Goal: Task Accomplishment & Management: Manage account settings

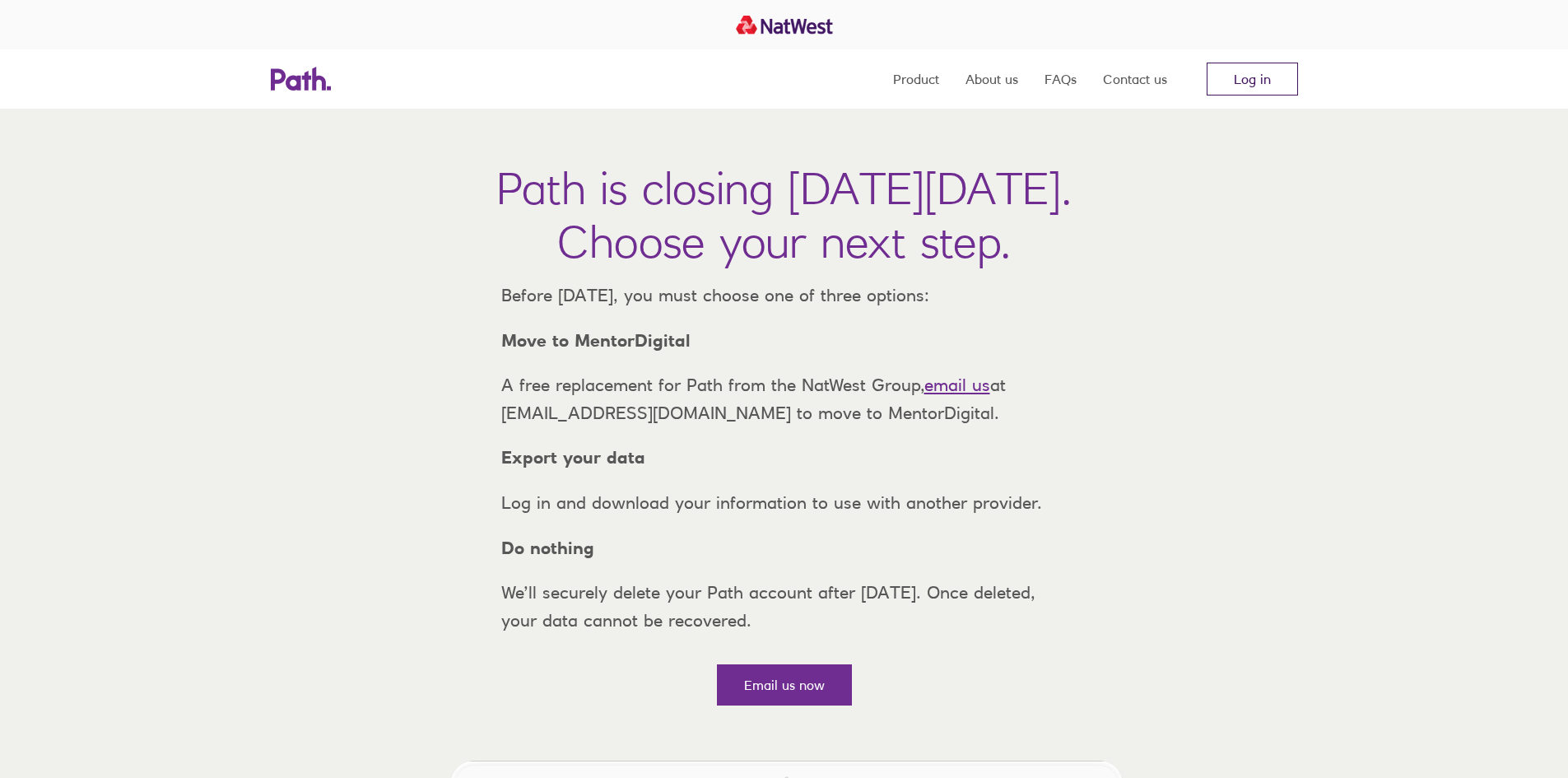
click at [1273, 72] on link "Log in" at bounding box center [1252, 79] width 91 height 33
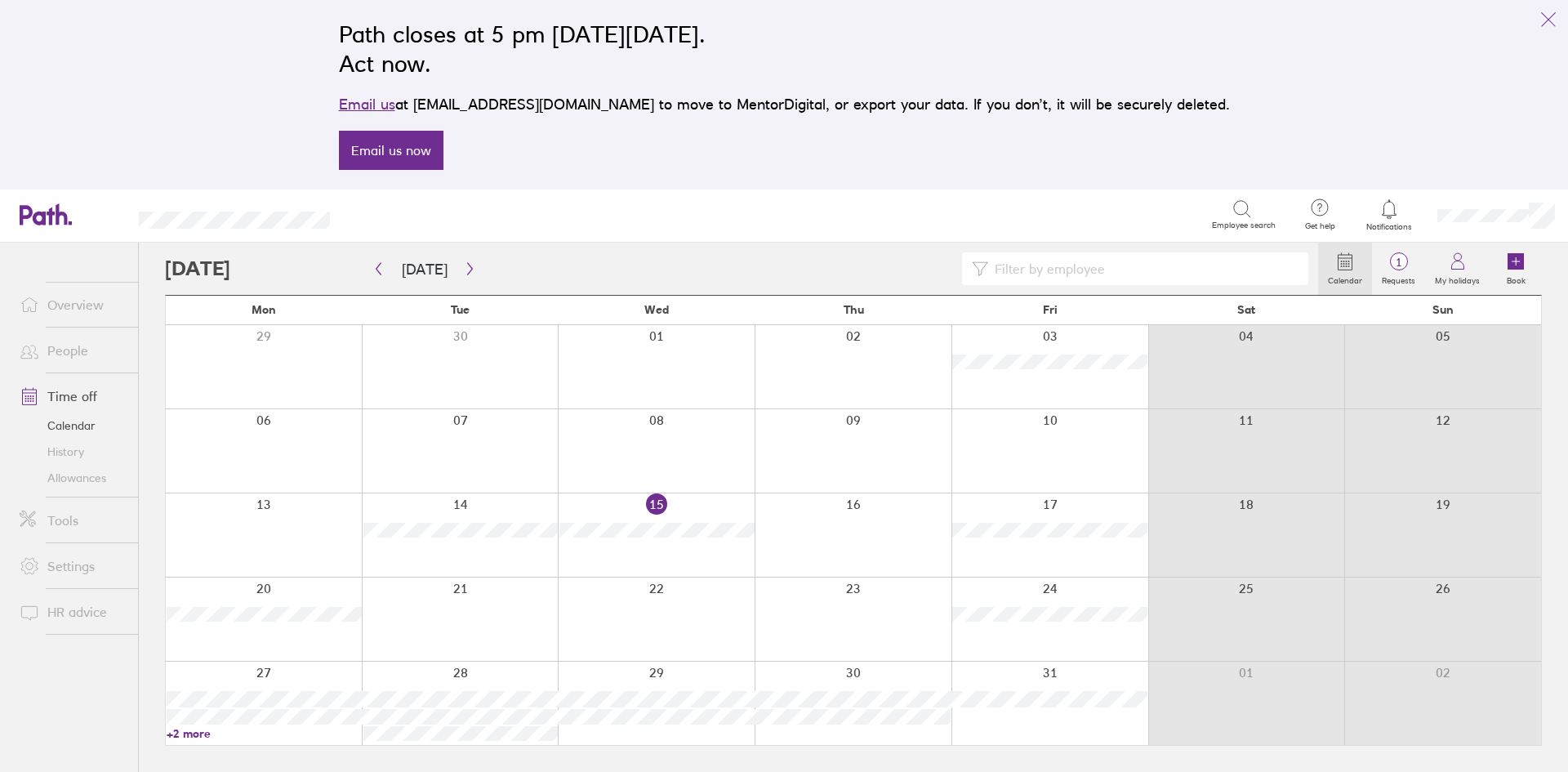
click at [78, 394] on link "Time off" at bounding box center [72, 396] width 131 height 33
click at [73, 451] on link "History" at bounding box center [72, 452] width 131 height 26
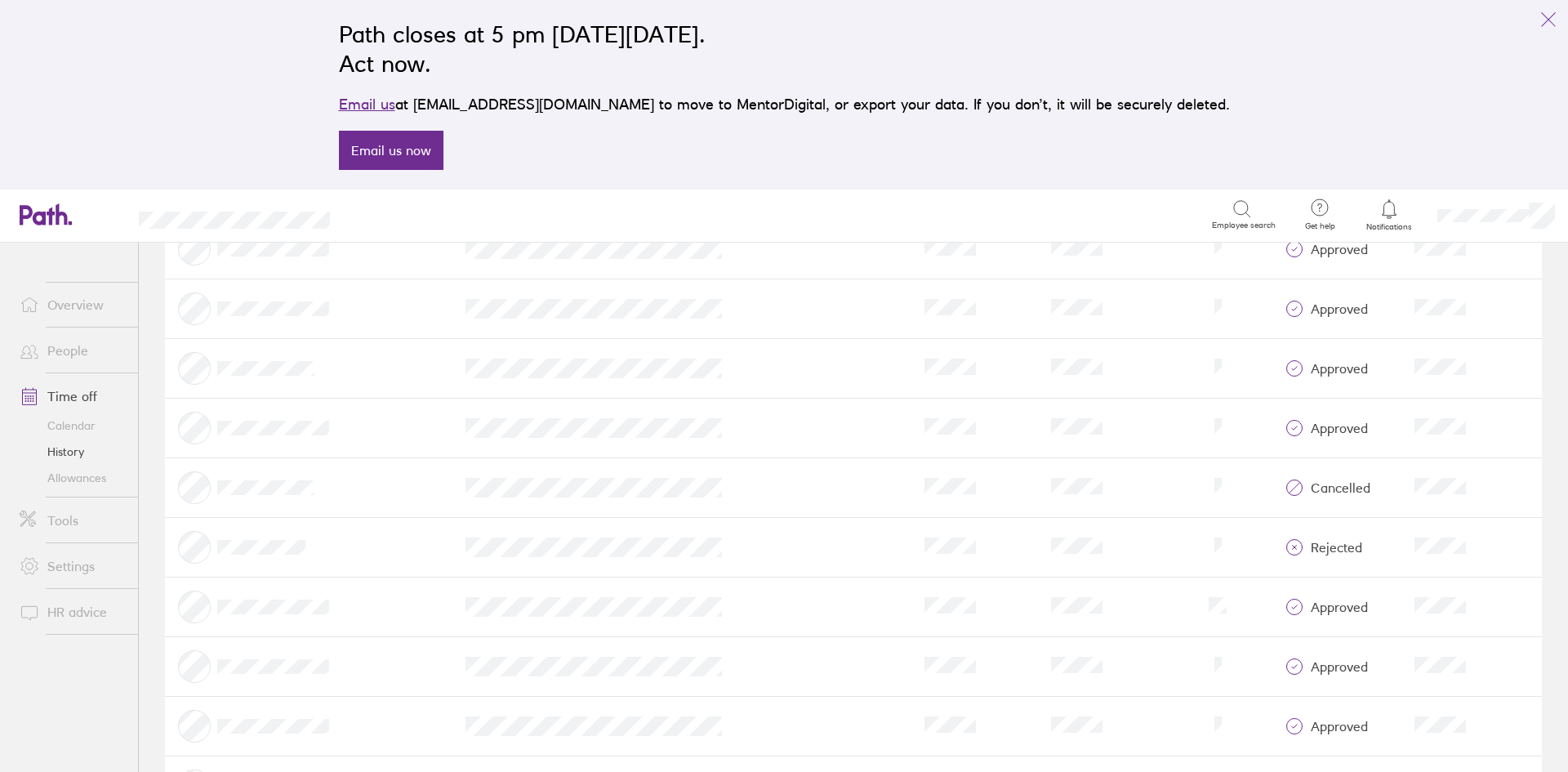
scroll to position [10700, 0]
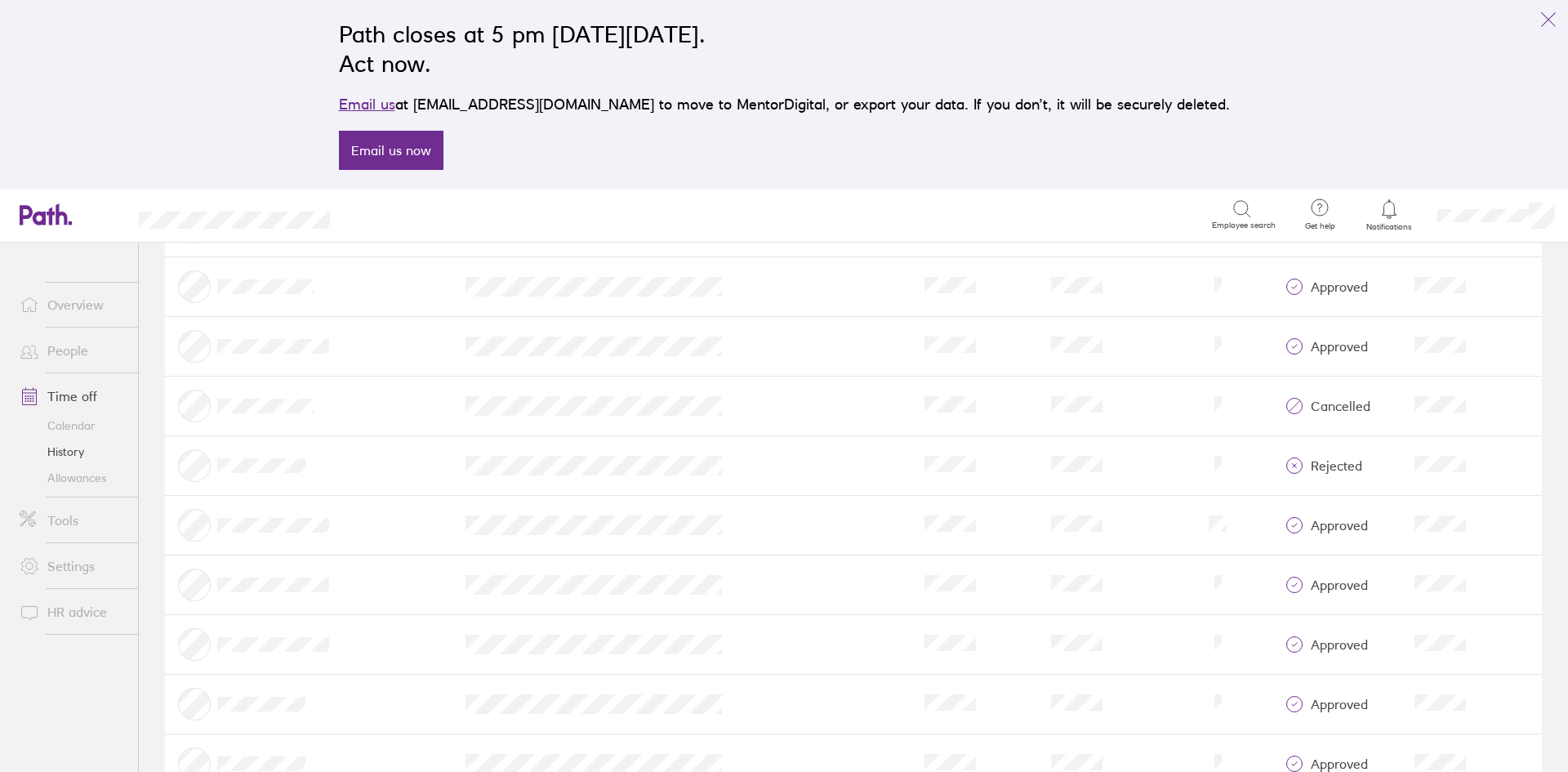
click at [64, 481] on link "Allowances" at bounding box center [72, 477] width 131 height 26
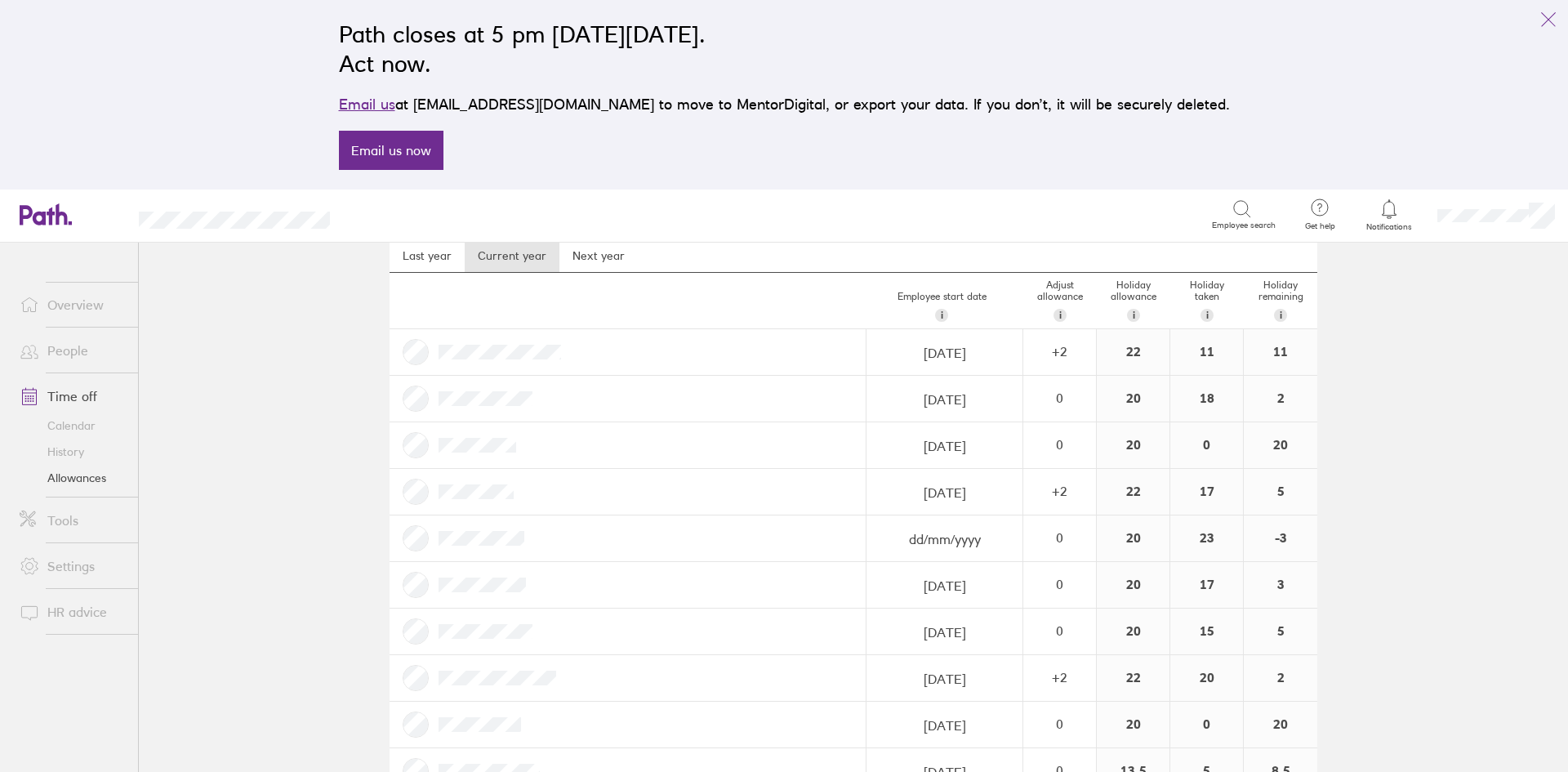
scroll to position [82, 0]
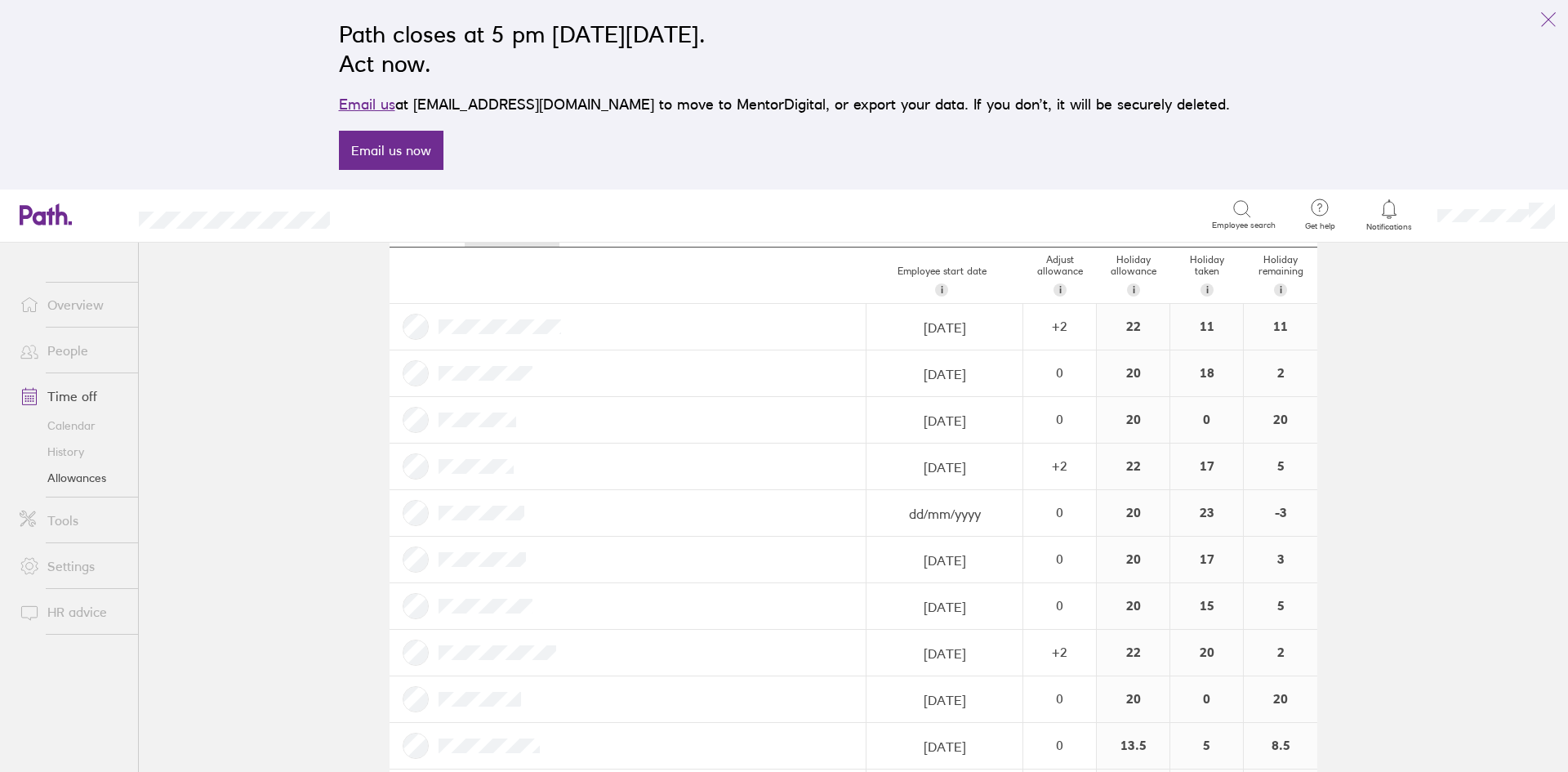
click at [78, 454] on link "History" at bounding box center [72, 452] width 131 height 26
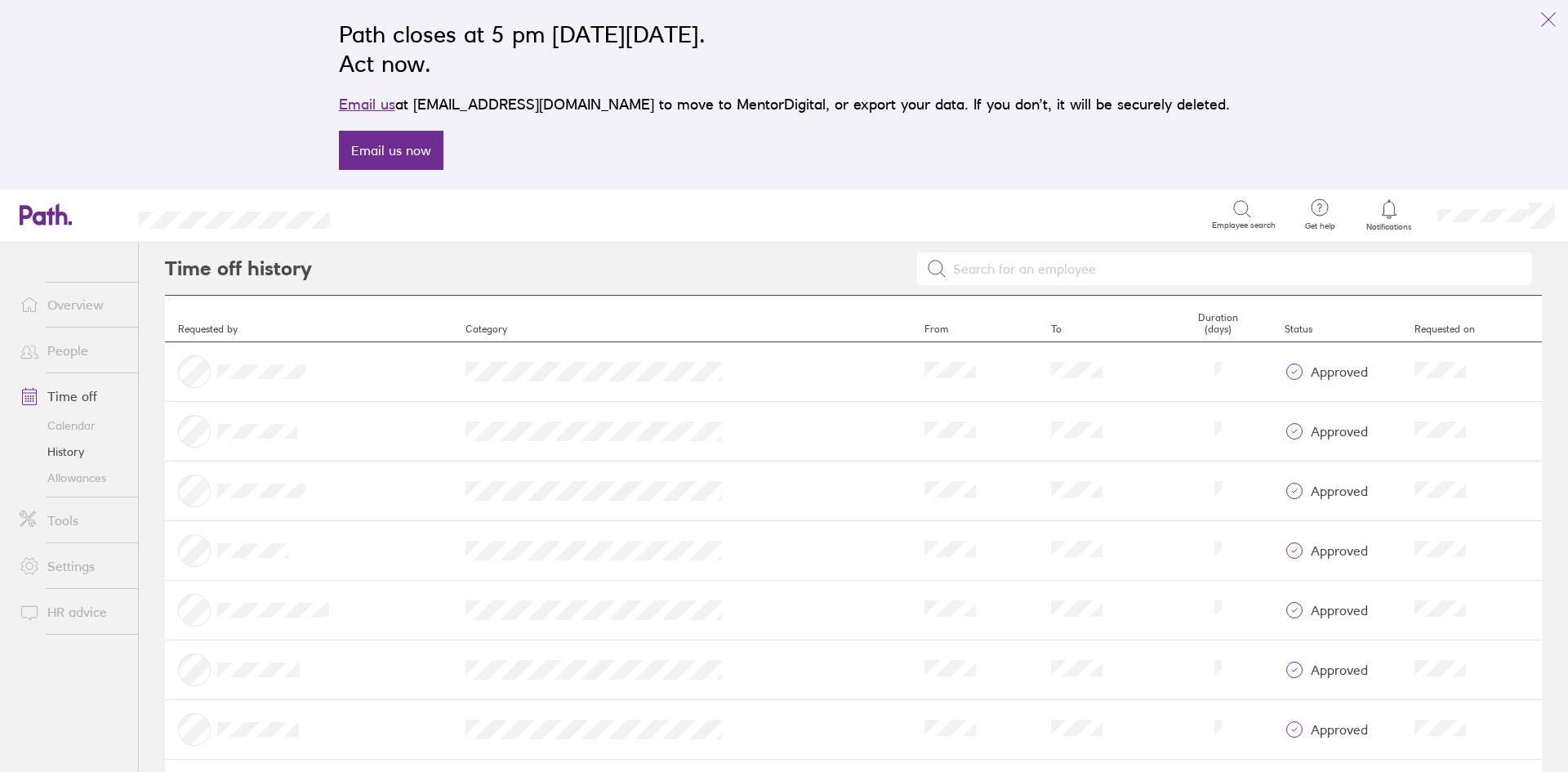
click at [79, 352] on link "People" at bounding box center [72, 350] width 131 height 33
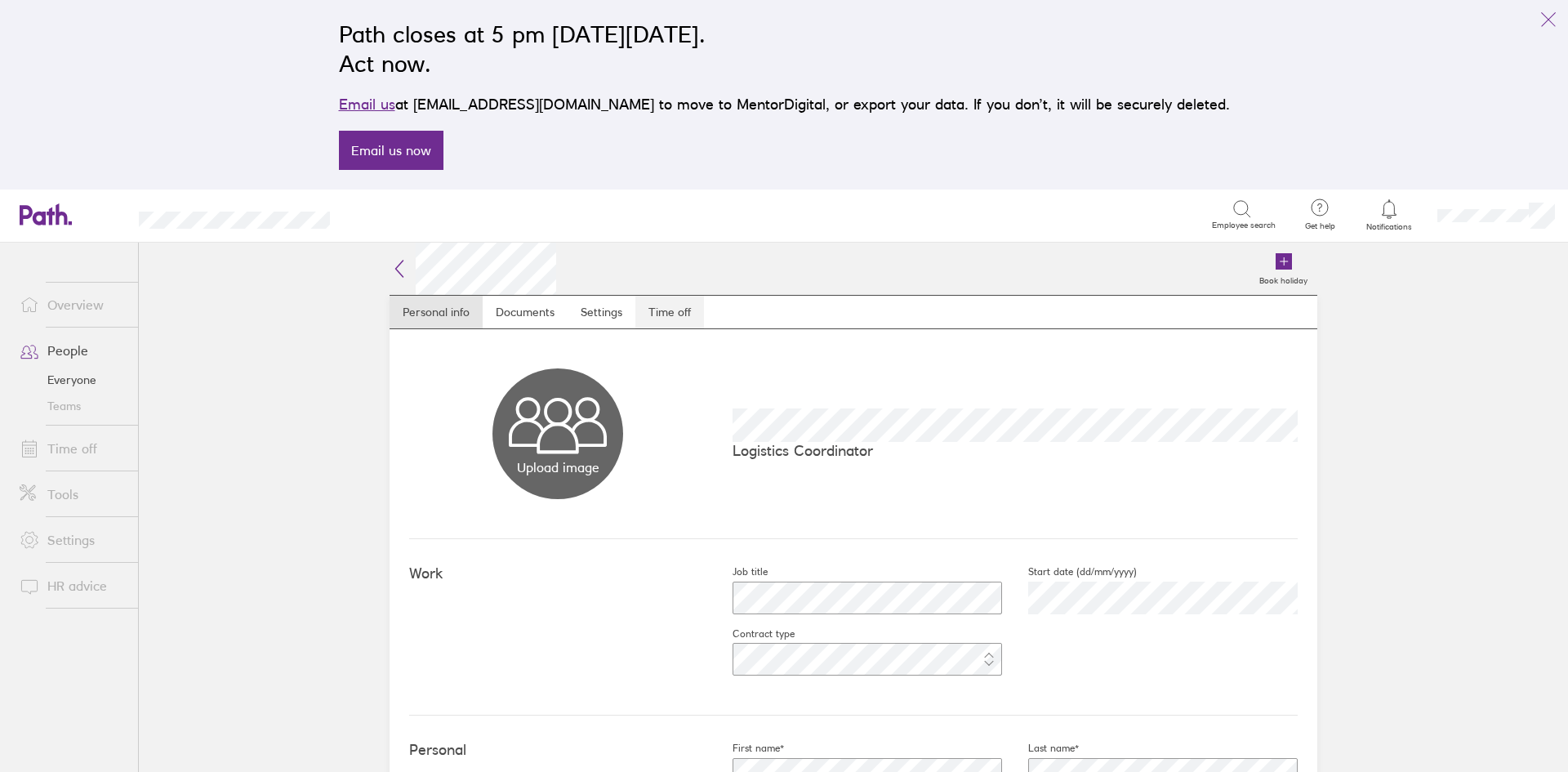
click at [644, 296] on link "Time off" at bounding box center [670, 312] width 68 height 33
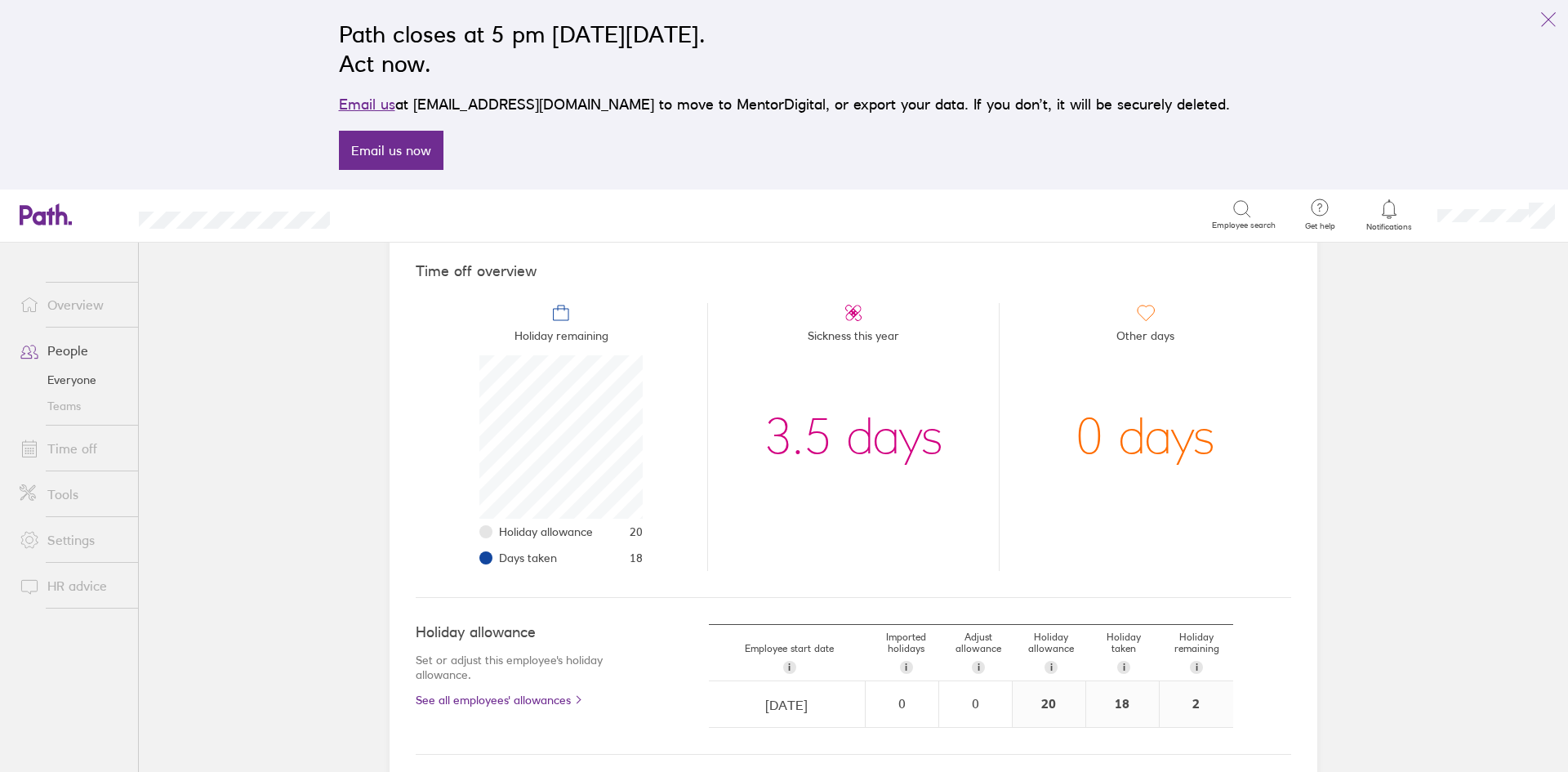
scroll to position [137, 0]
click at [77, 451] on link "Time off" at bounding box center [72, 449] width 131 height 33
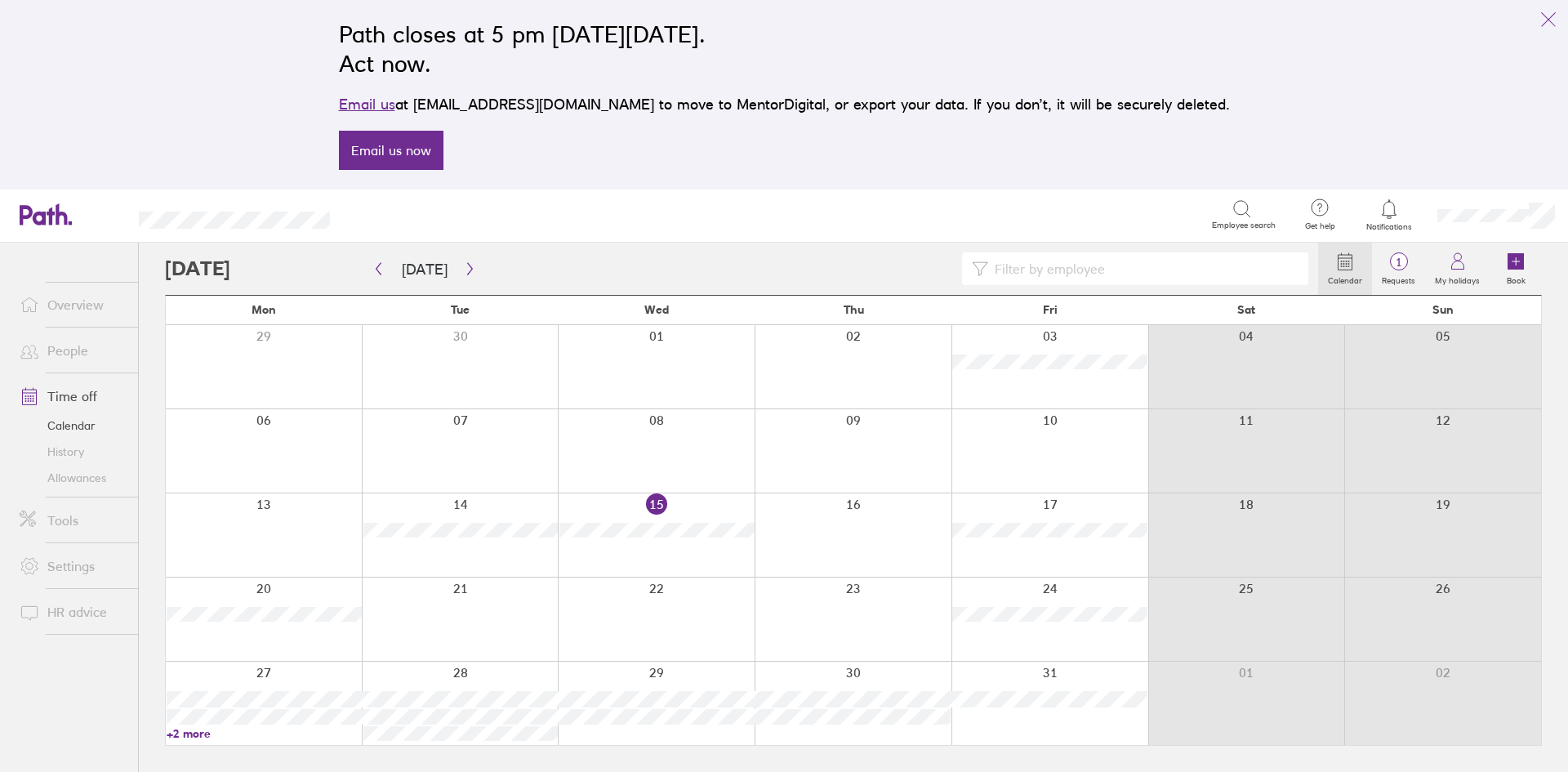
click at [81, 400] on link "Time off" at bounding box center [72, 396] width 131 height 33
click at [76, 448] on link "History" at bounding box center [72, 452] width 131 height 26
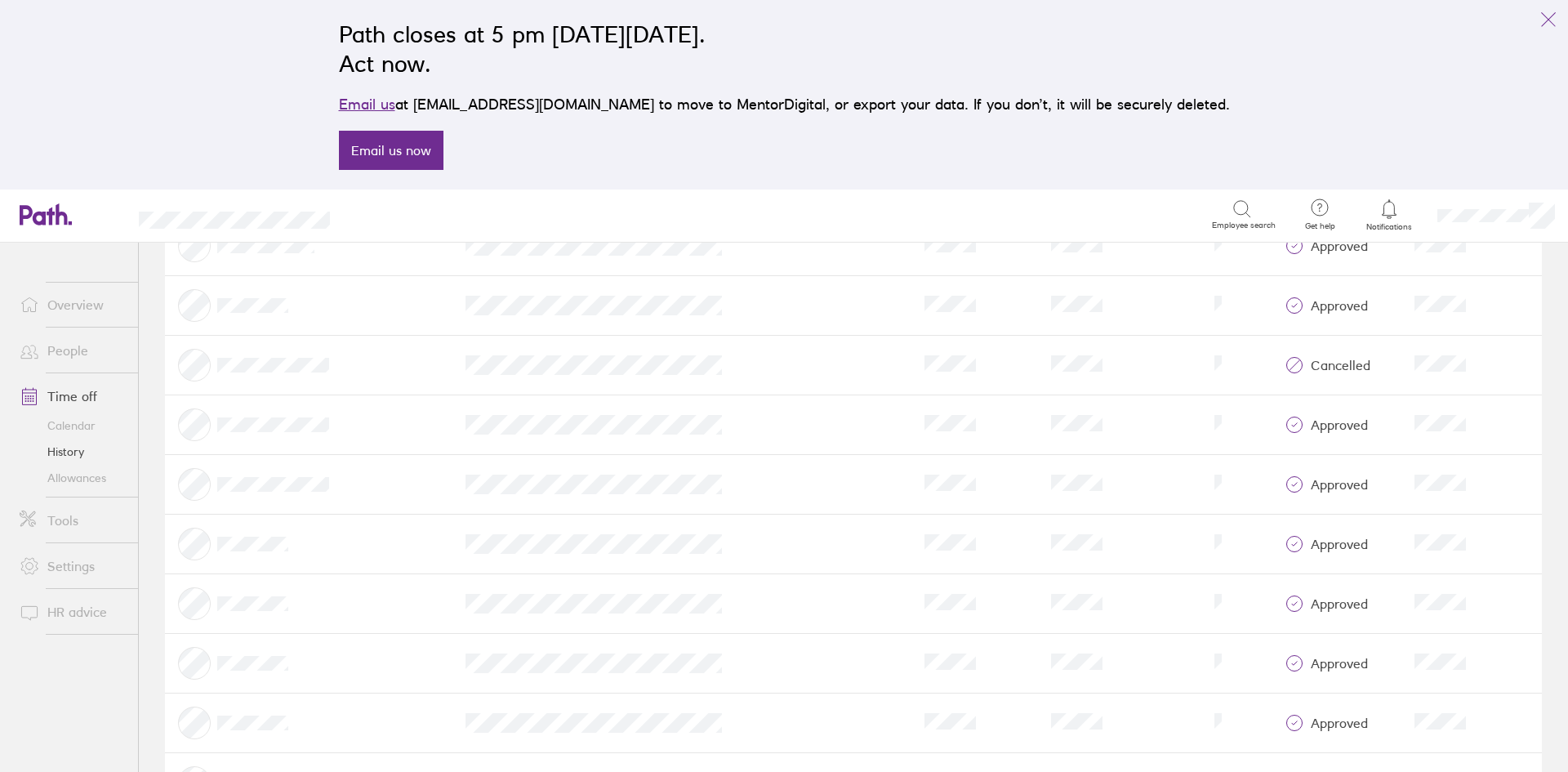
scroll to position [5636, 0]
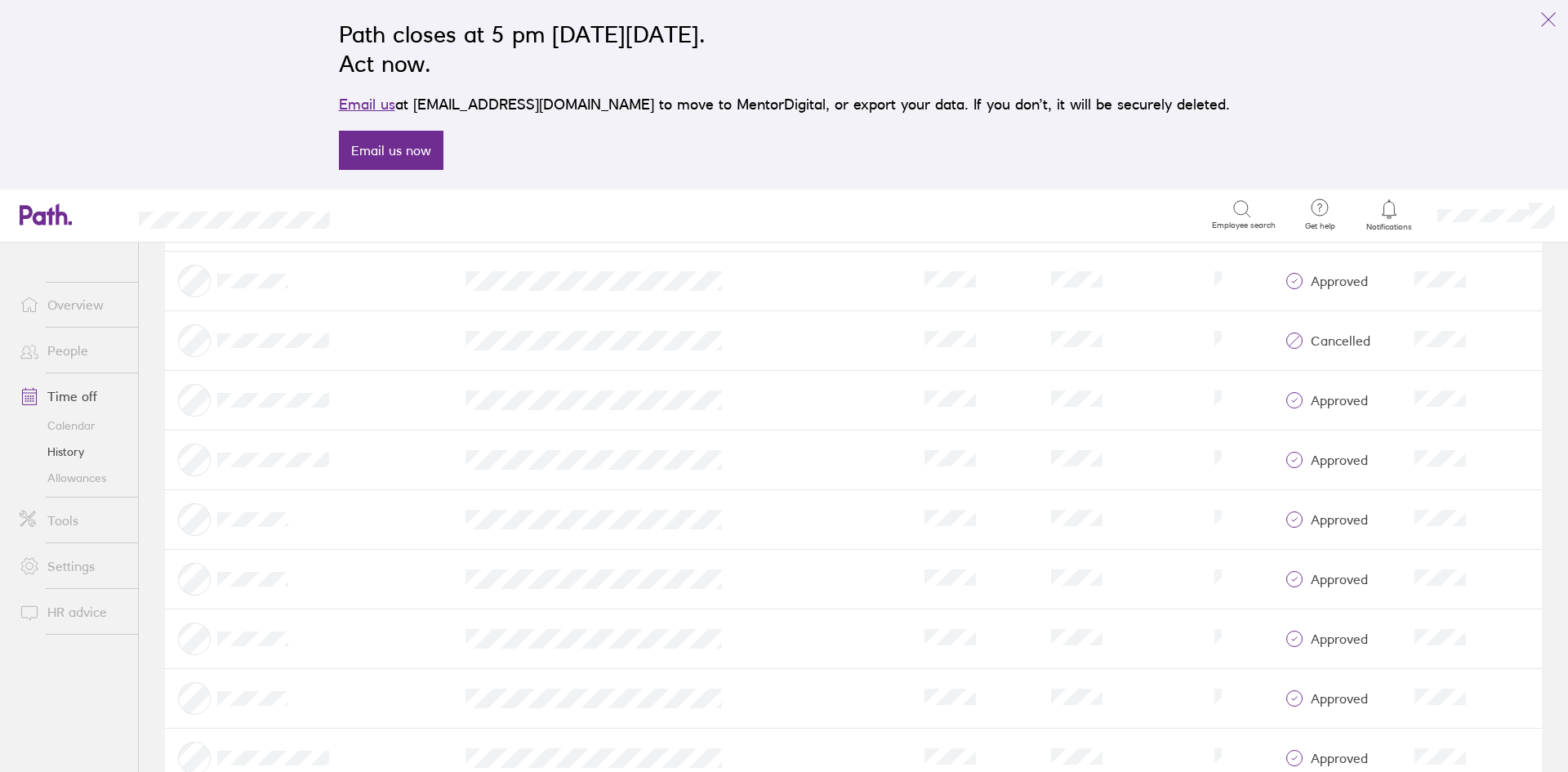
click at [63, 476] on link "Allowances" at bounding box center [72, 477] width 131 height 26
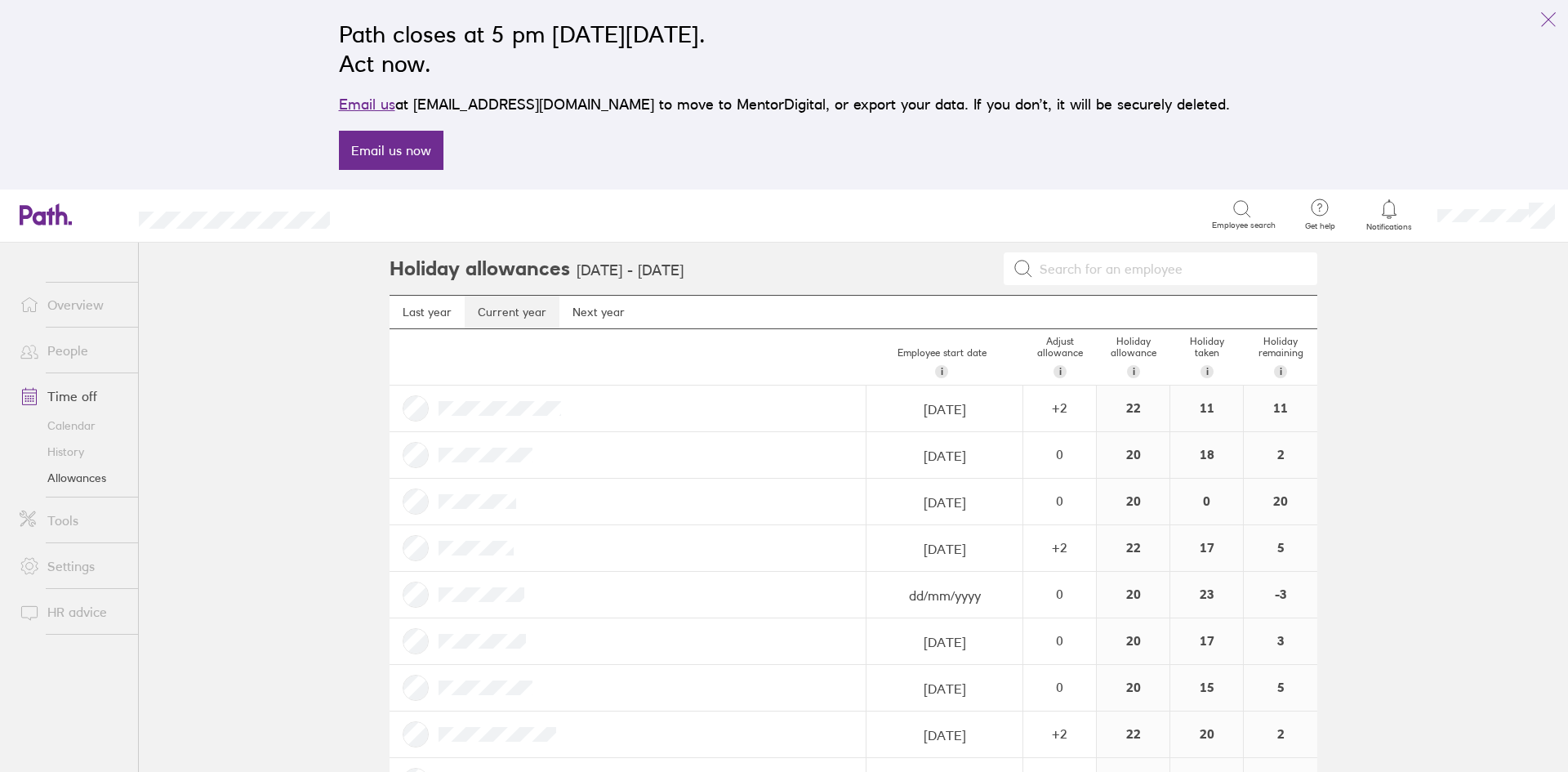
click at [494, 314] on link "Current year" at bounding box center [511, 312] width 94 height 33
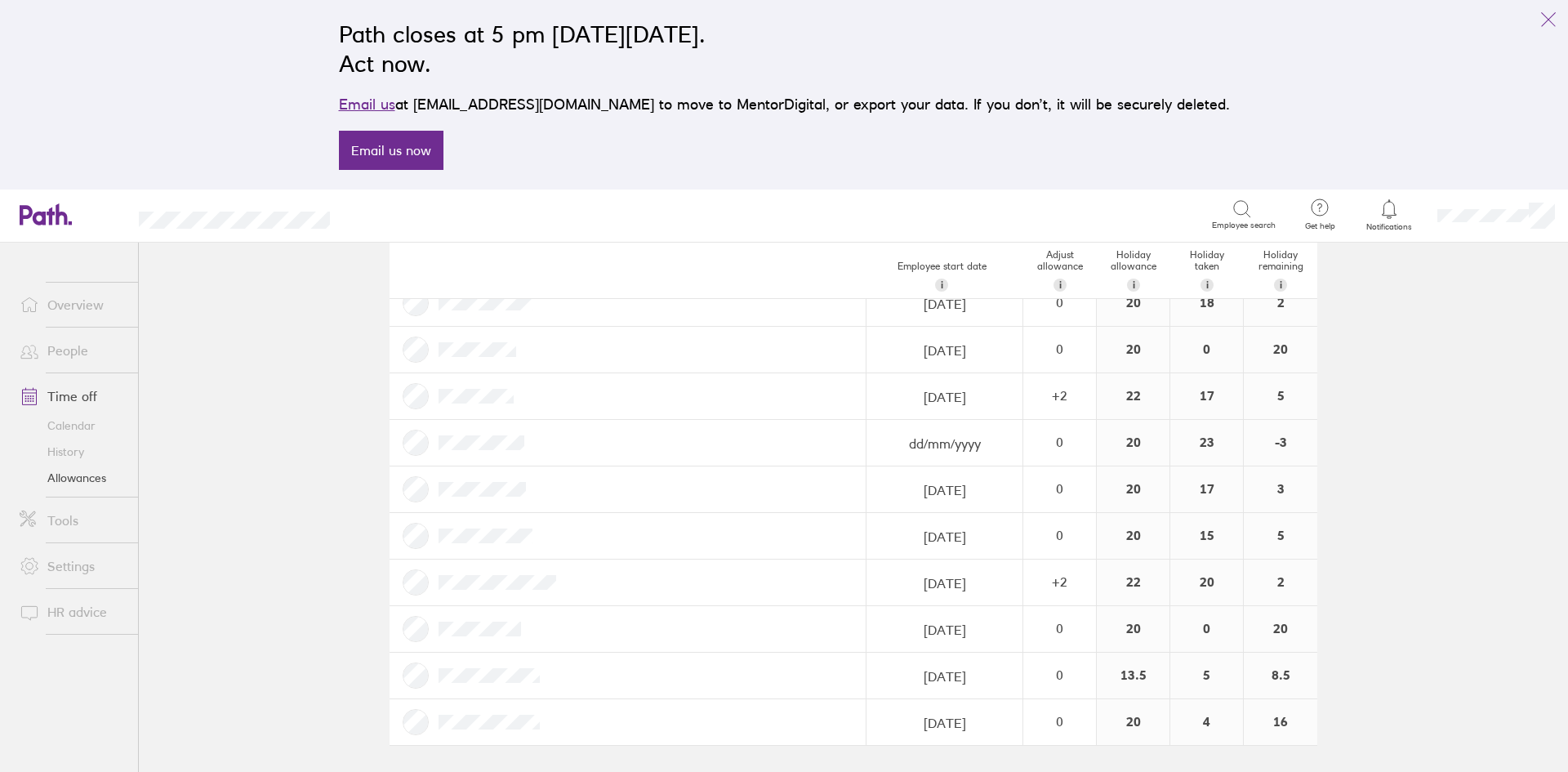
scroll to position [70, 0]
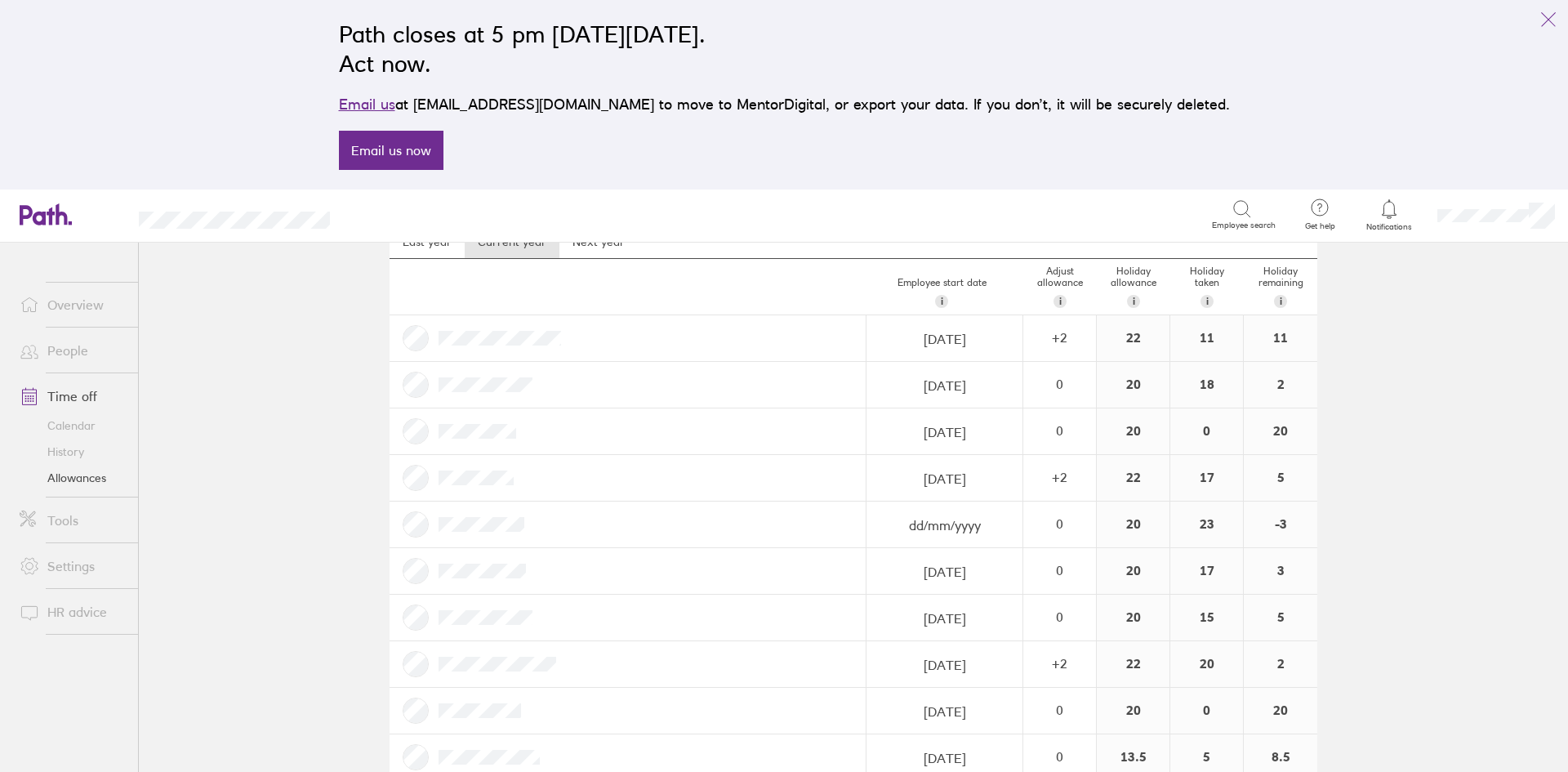
click at [421, 384] on div at bounding box center [628, 385] width 477 height 46
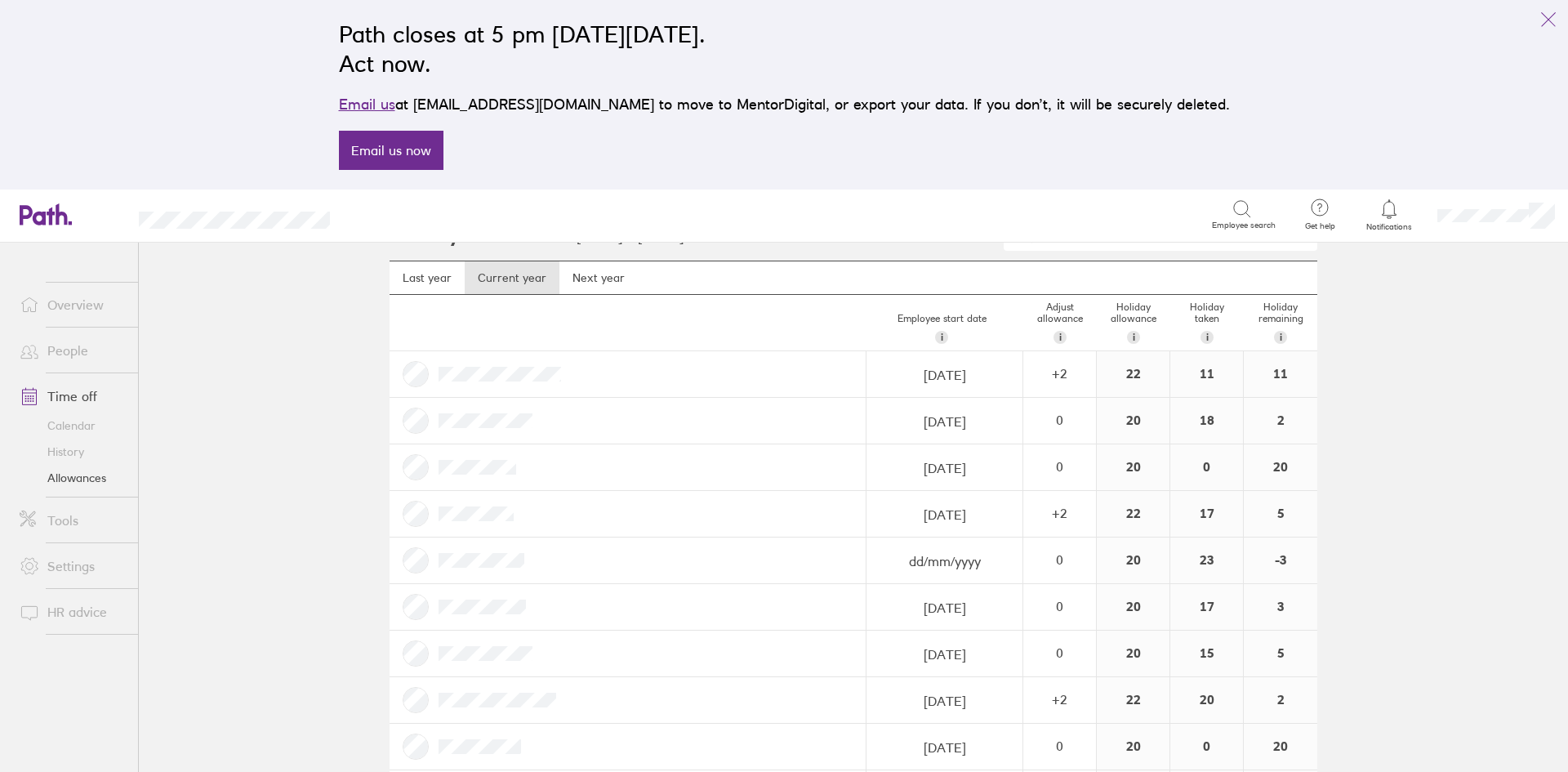
scroll to position [0, 0]
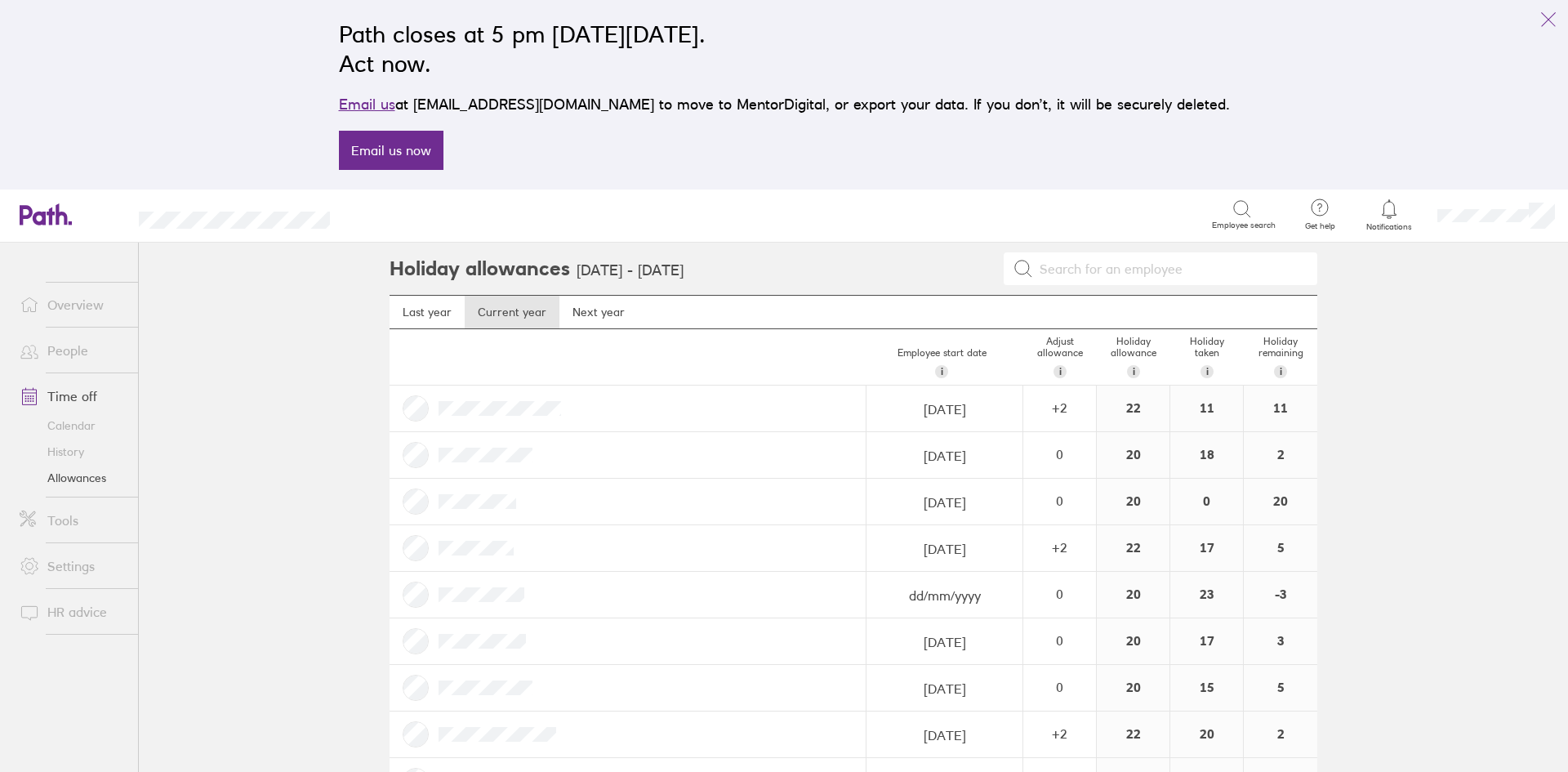
click at [74, 394] on link "Time off" at bounding box center [72, 396] width 131 height 33
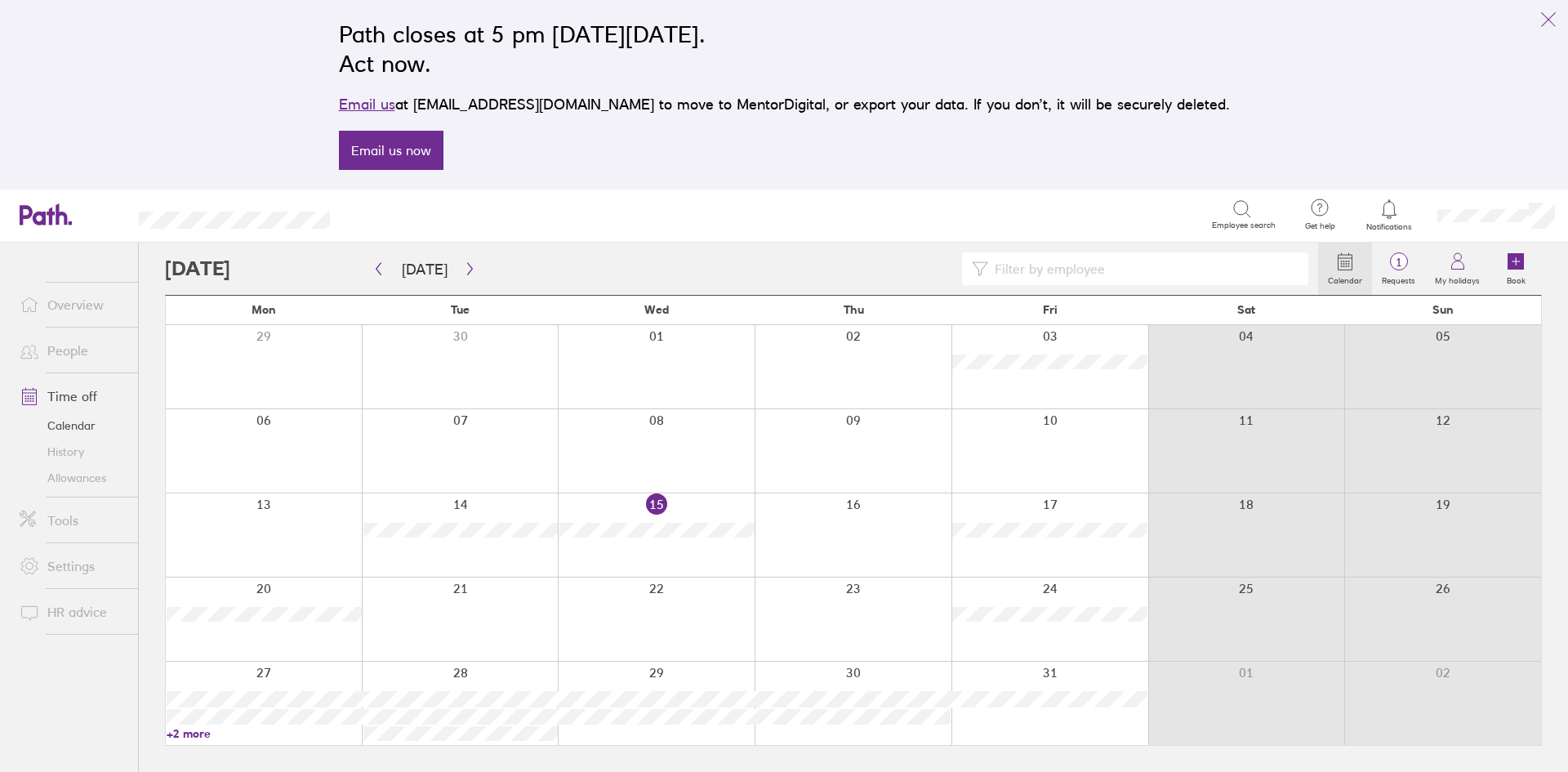
click at [74, 396] on link "Time off" at bounding box center [72, 396] width 131 height 33
click at [78, 459] on link "History" at bounding box center [72, 452] width 131 height 26
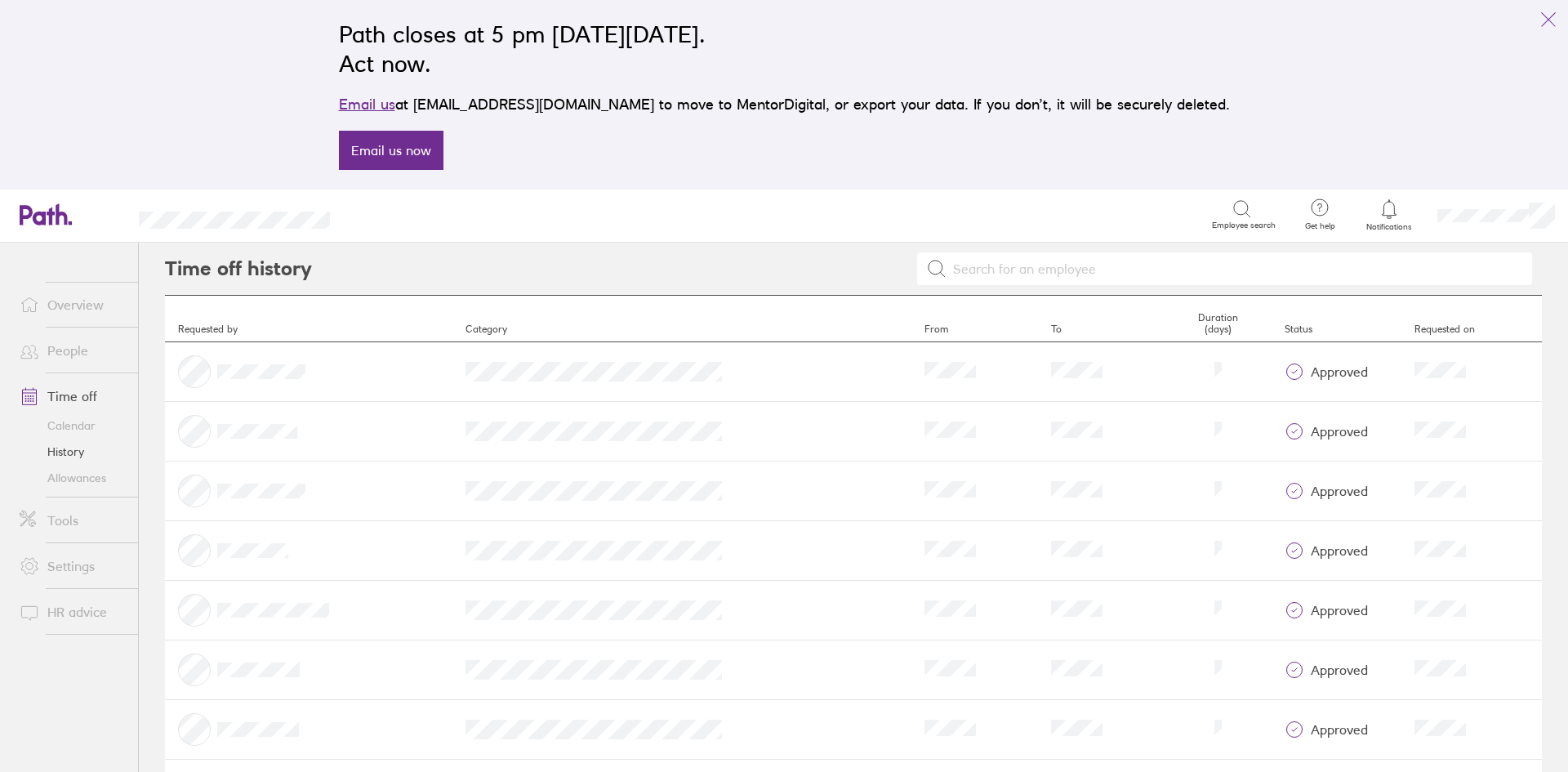
click at [1234, 217] on icon at bounding box center [1242, 209] width 19 height 19
click at [66, 401] on link "Time off" at bounding box center [72, 396] width 131 height 33
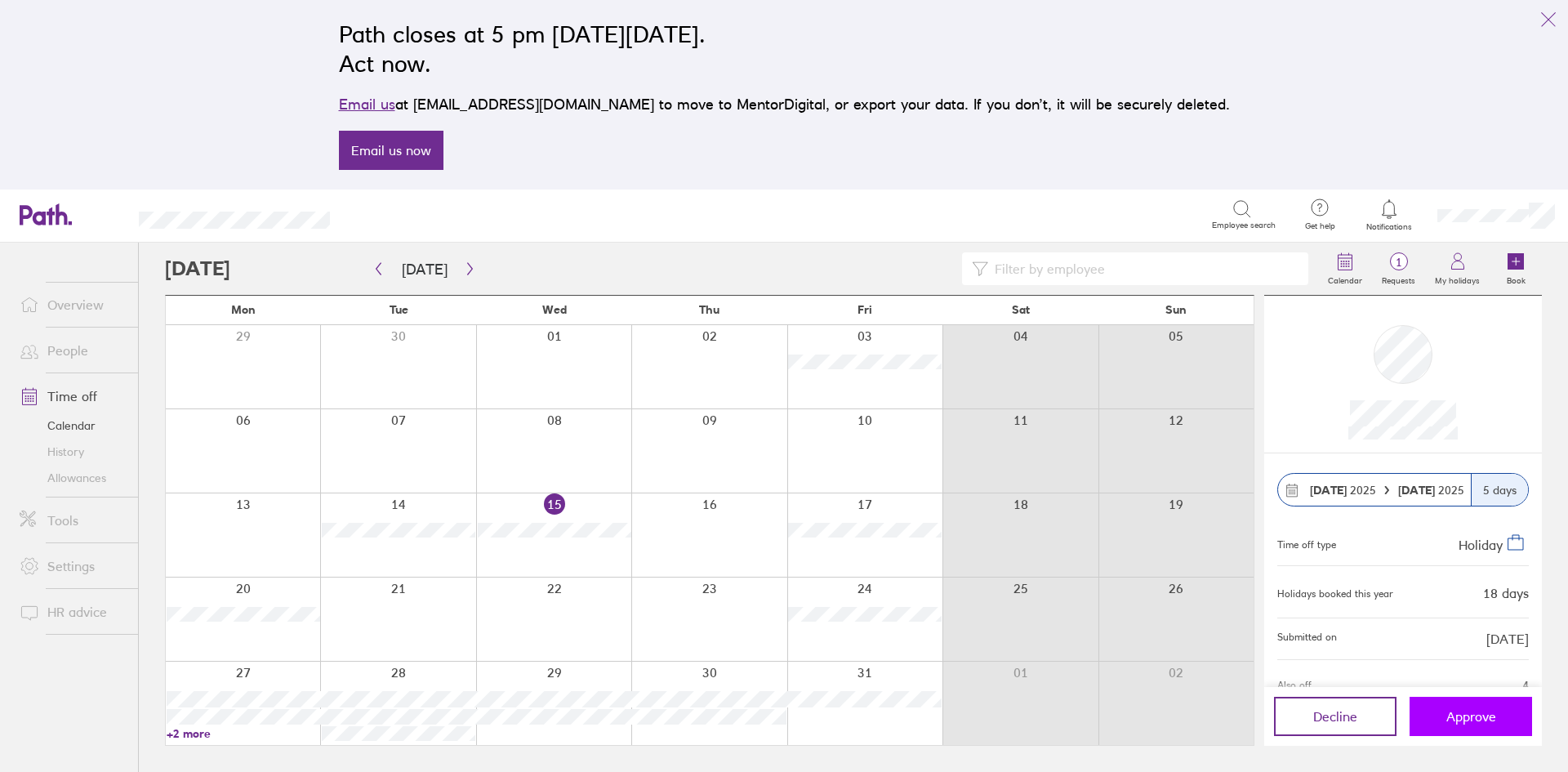
click at [1477, 708] on button "Approve" at bounding box center [1471, 717] width 123 height 39
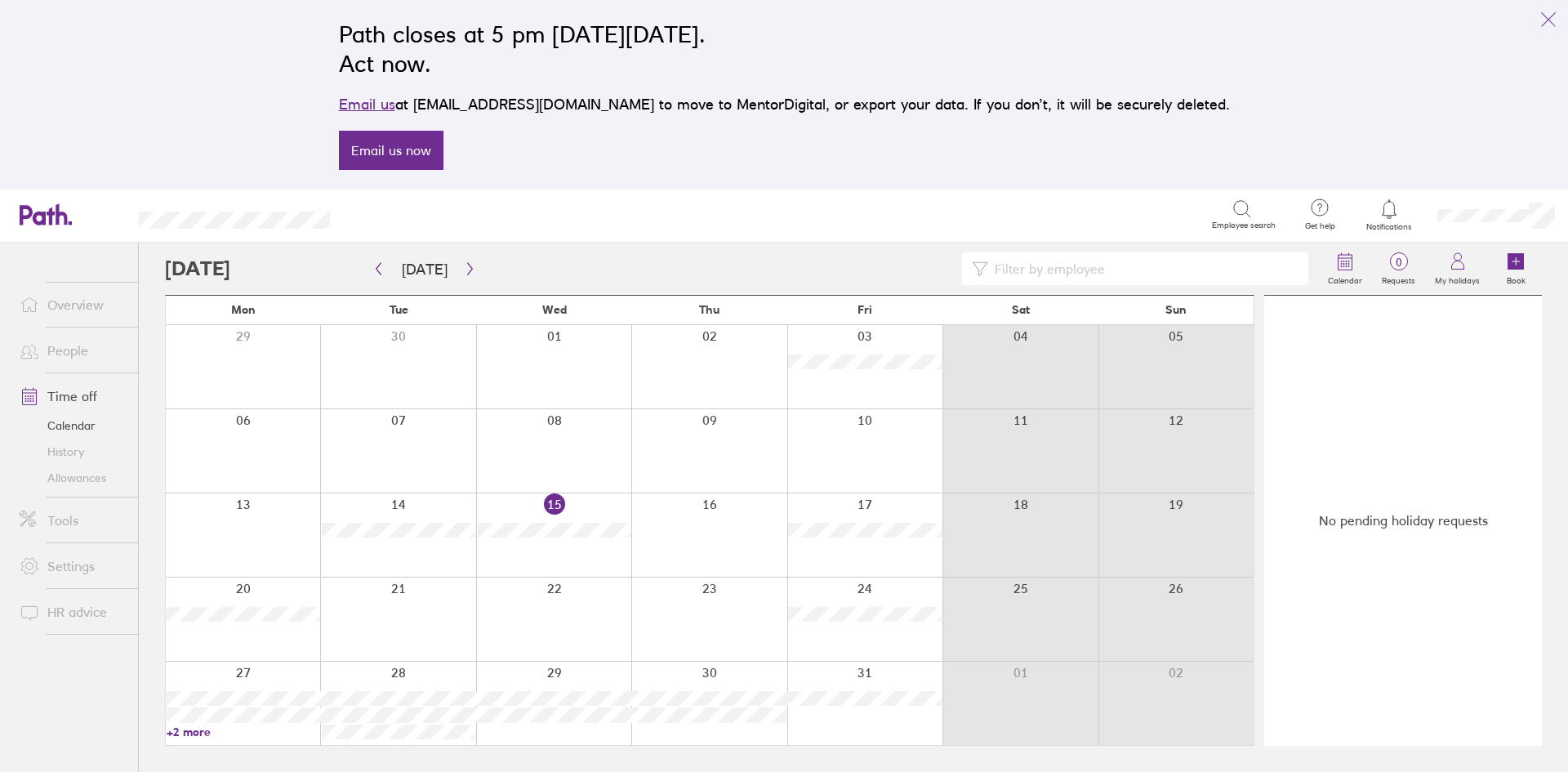
click at [74, 395] on link "Time off" at bounding box center [72, 396] width 131 height 33
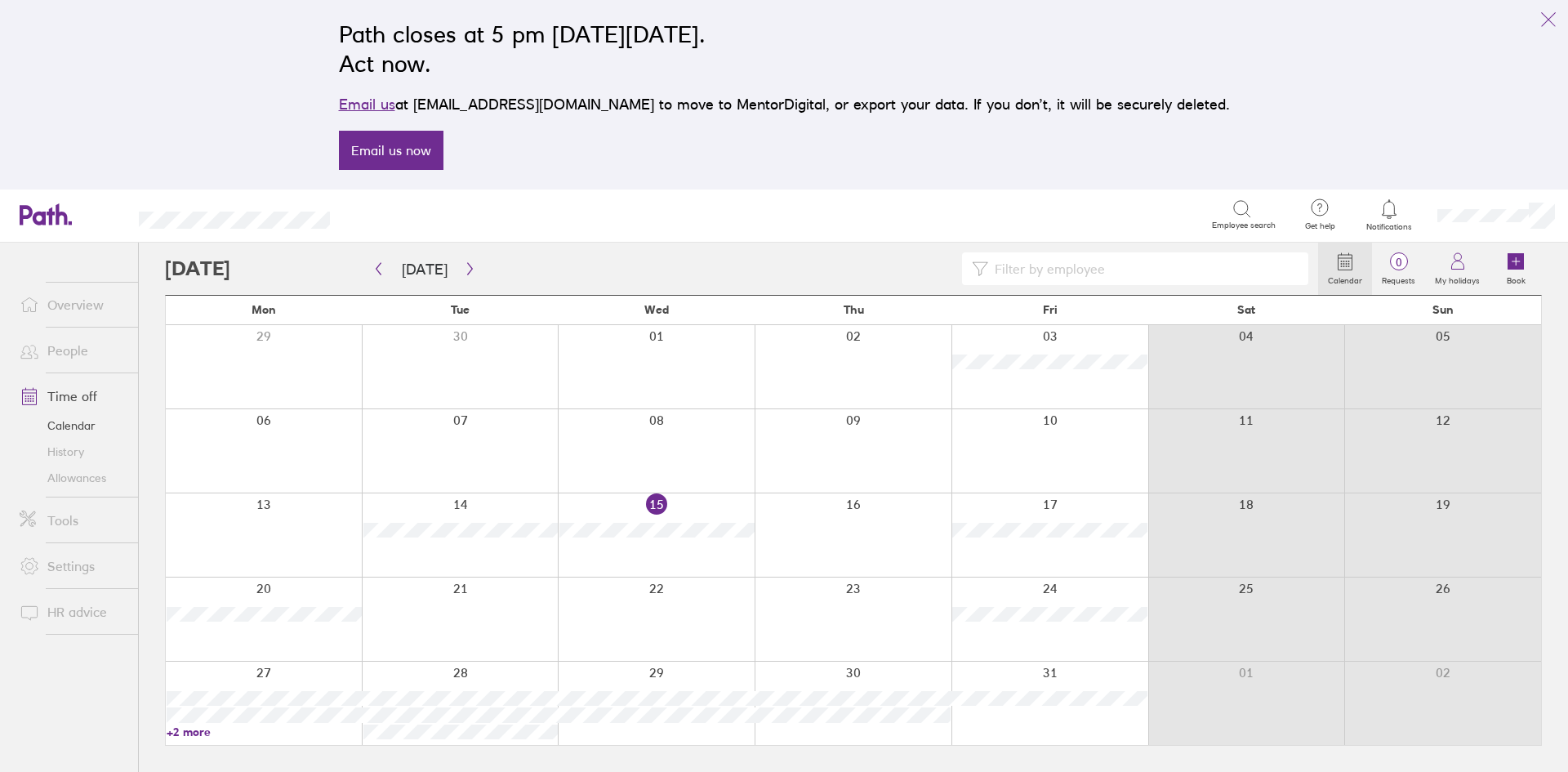
click at [85, 474] on link "Allowances" at bounding box center [72, 477] width 131 height 26
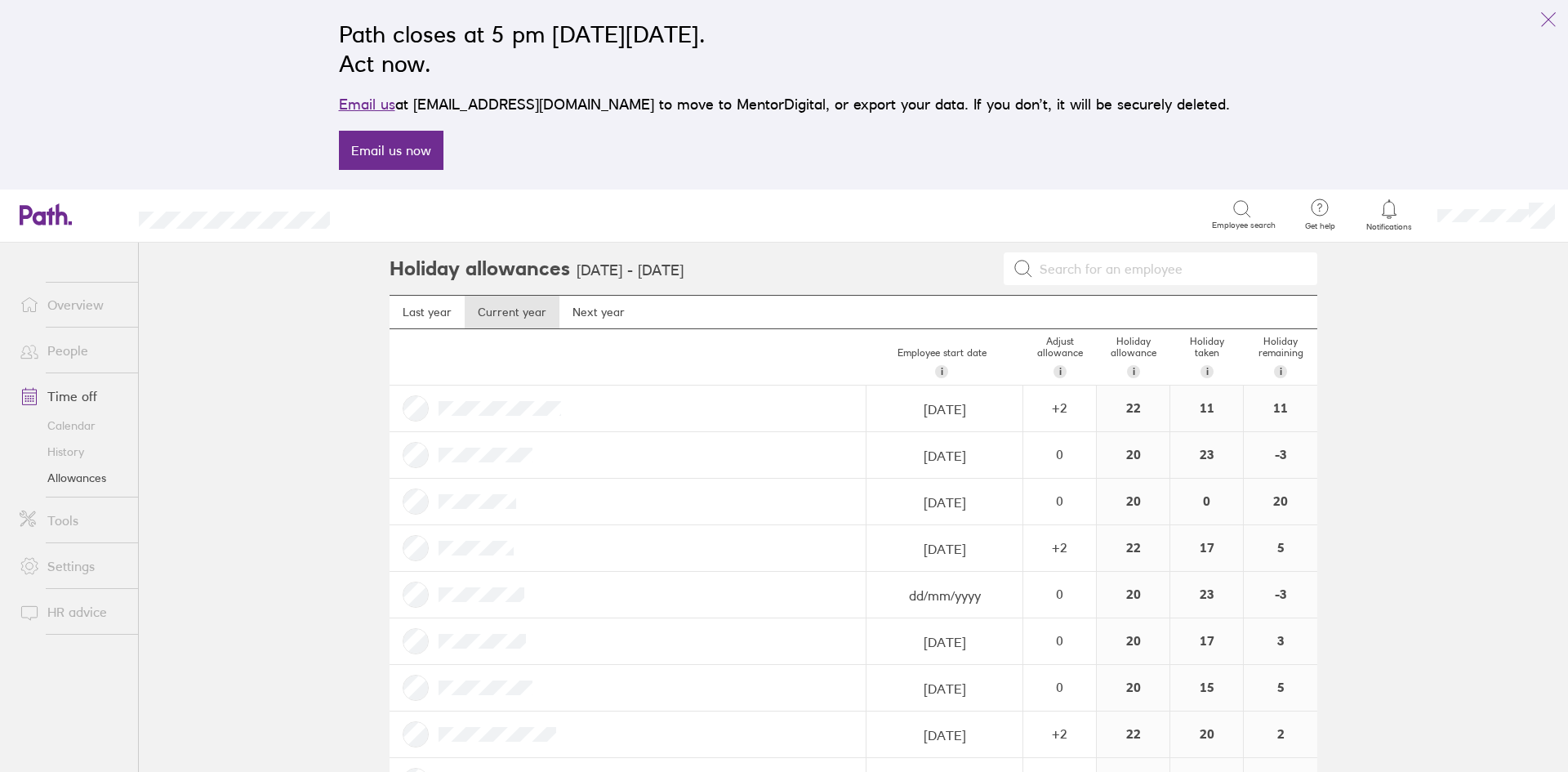
click at [75, 400] on link "Time off" at bounding box center [72, 396] width 131 height 33
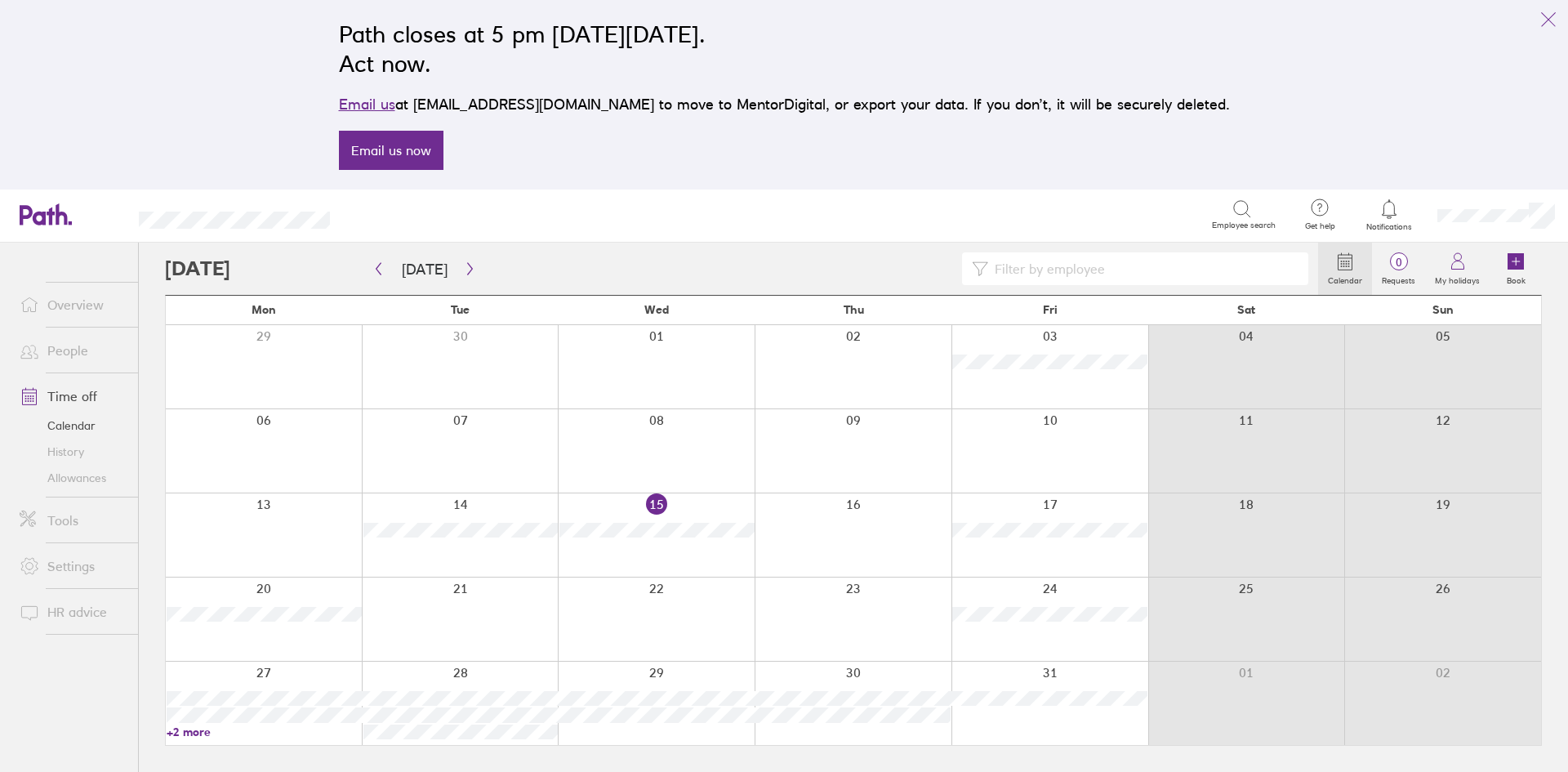
click at [85, 349] on link "People" at bounding box center [72, 350] width 131 height 33
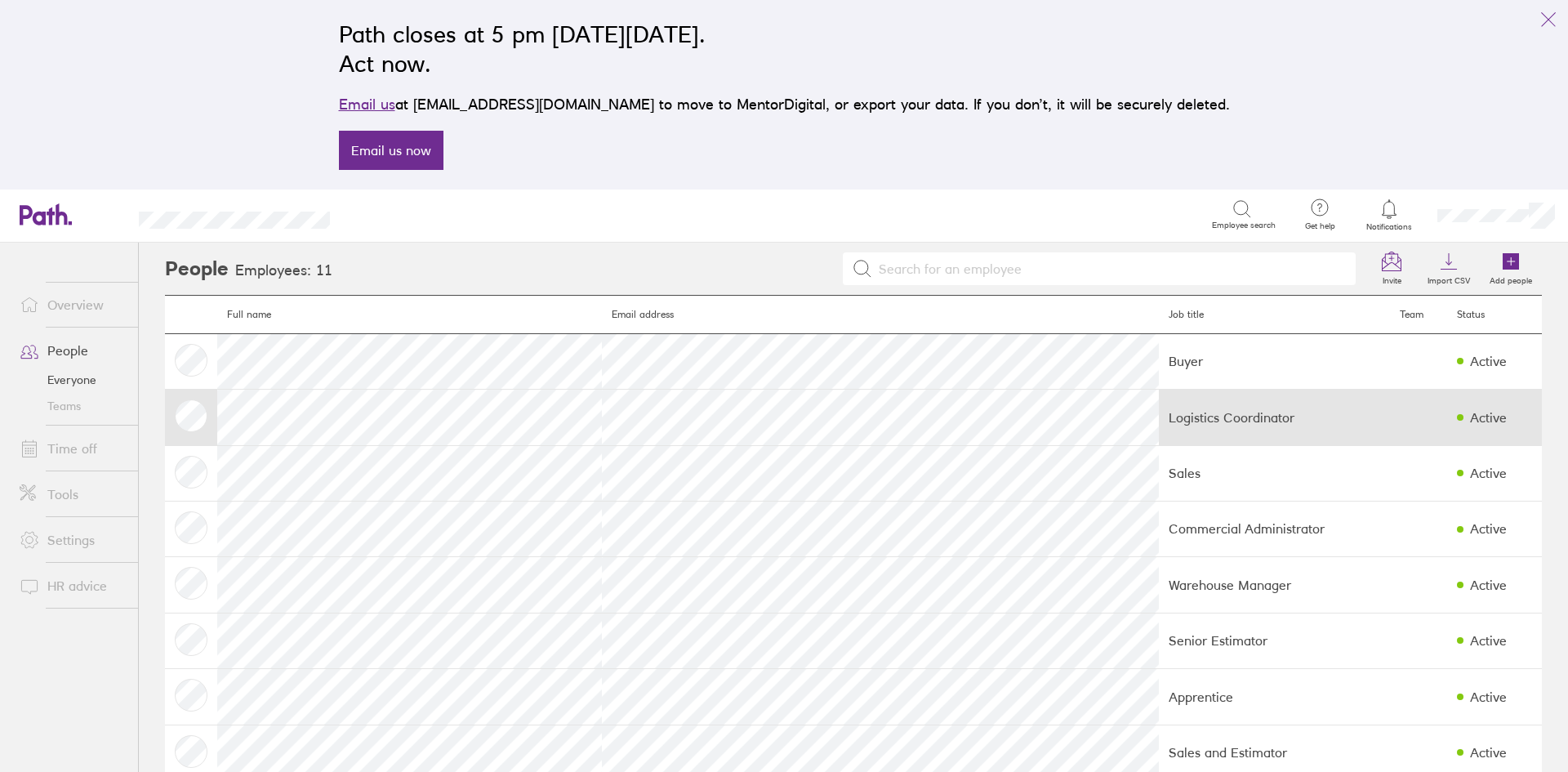
click at [193, 415] on td at bounding box center [191, 417] width 53 height 55
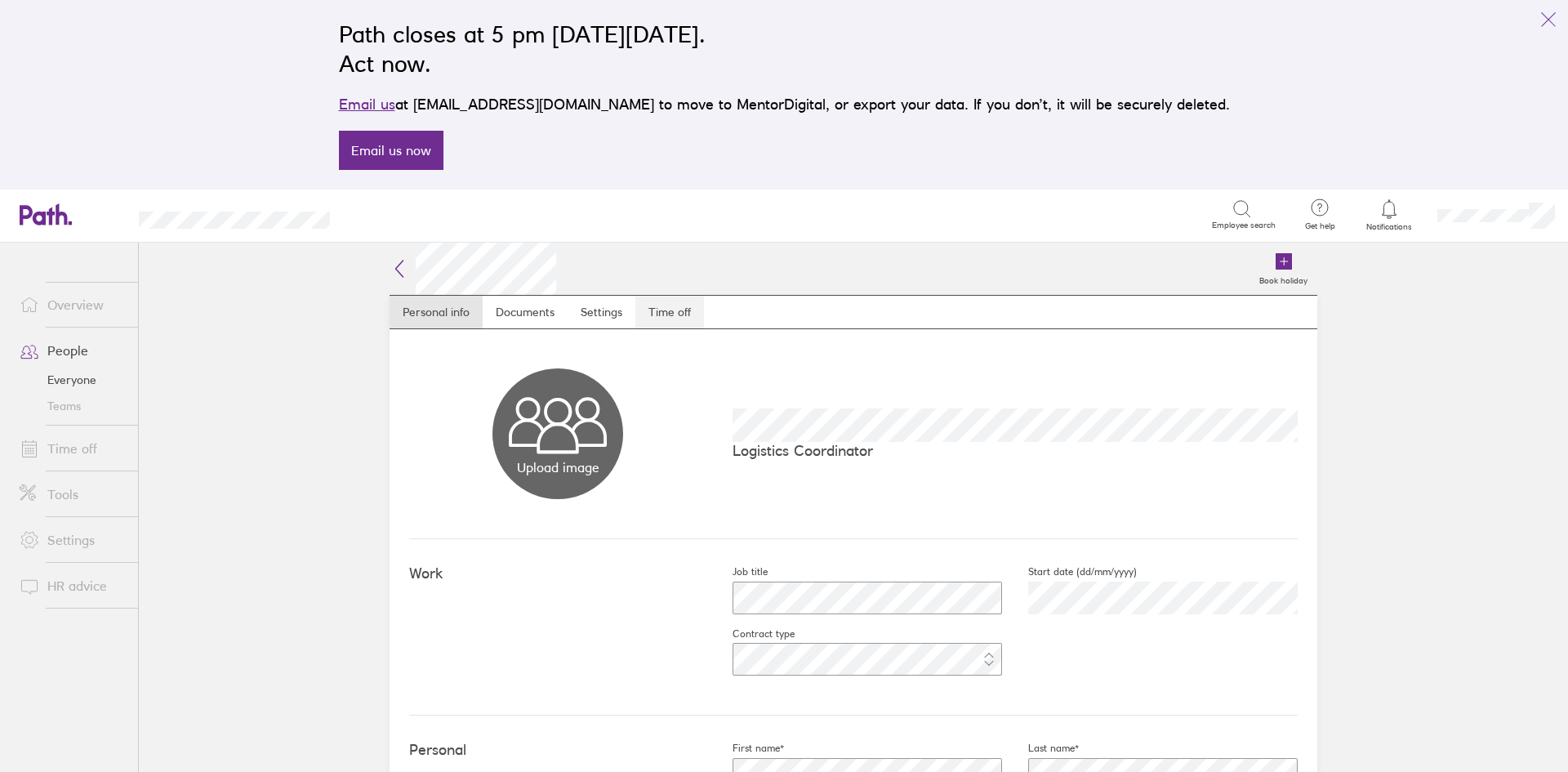
click at [667, 312] on link "Time off" at bounding box center [670, 312] width 68 height 33
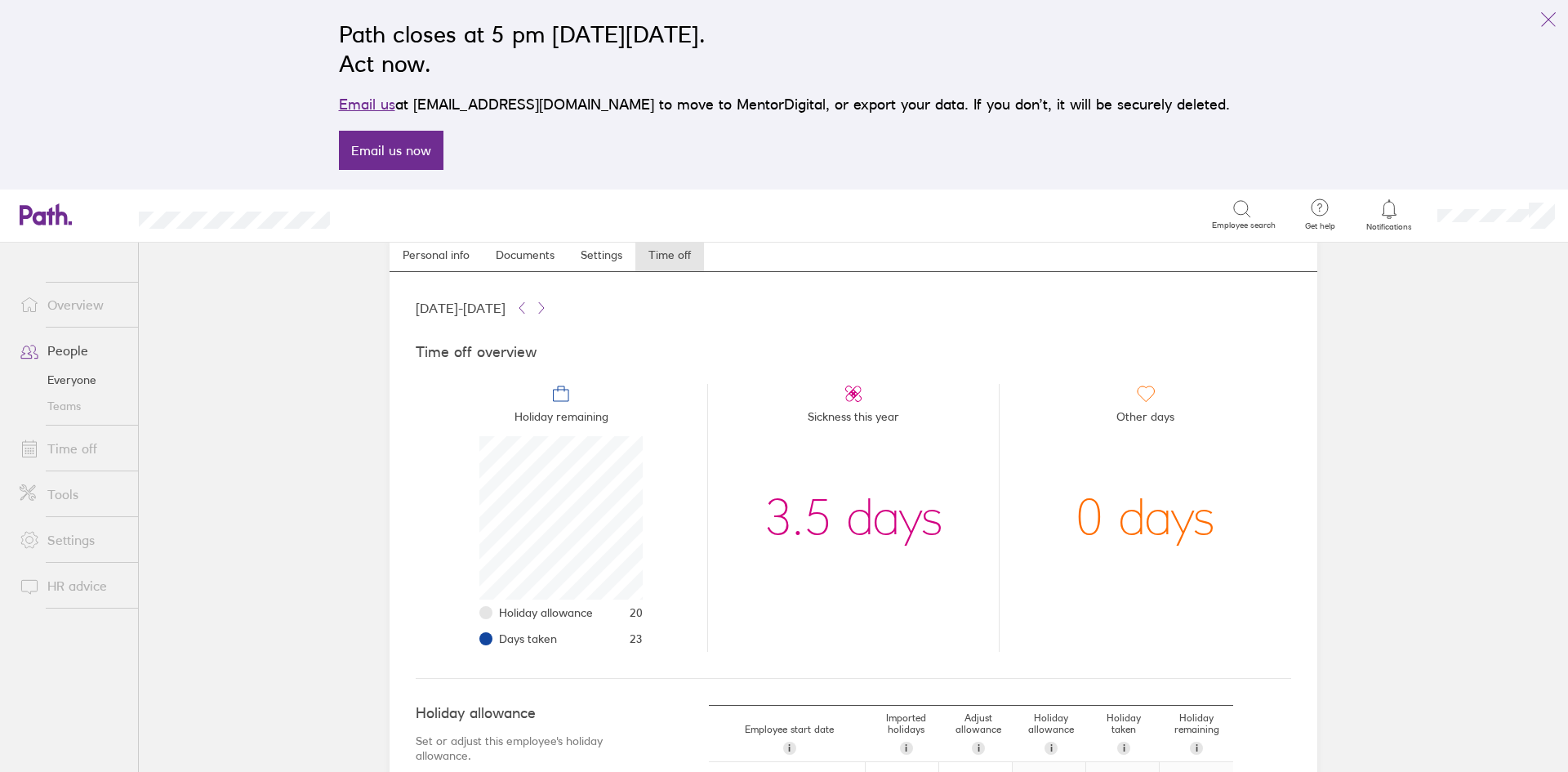
scroll to position [55, 0]
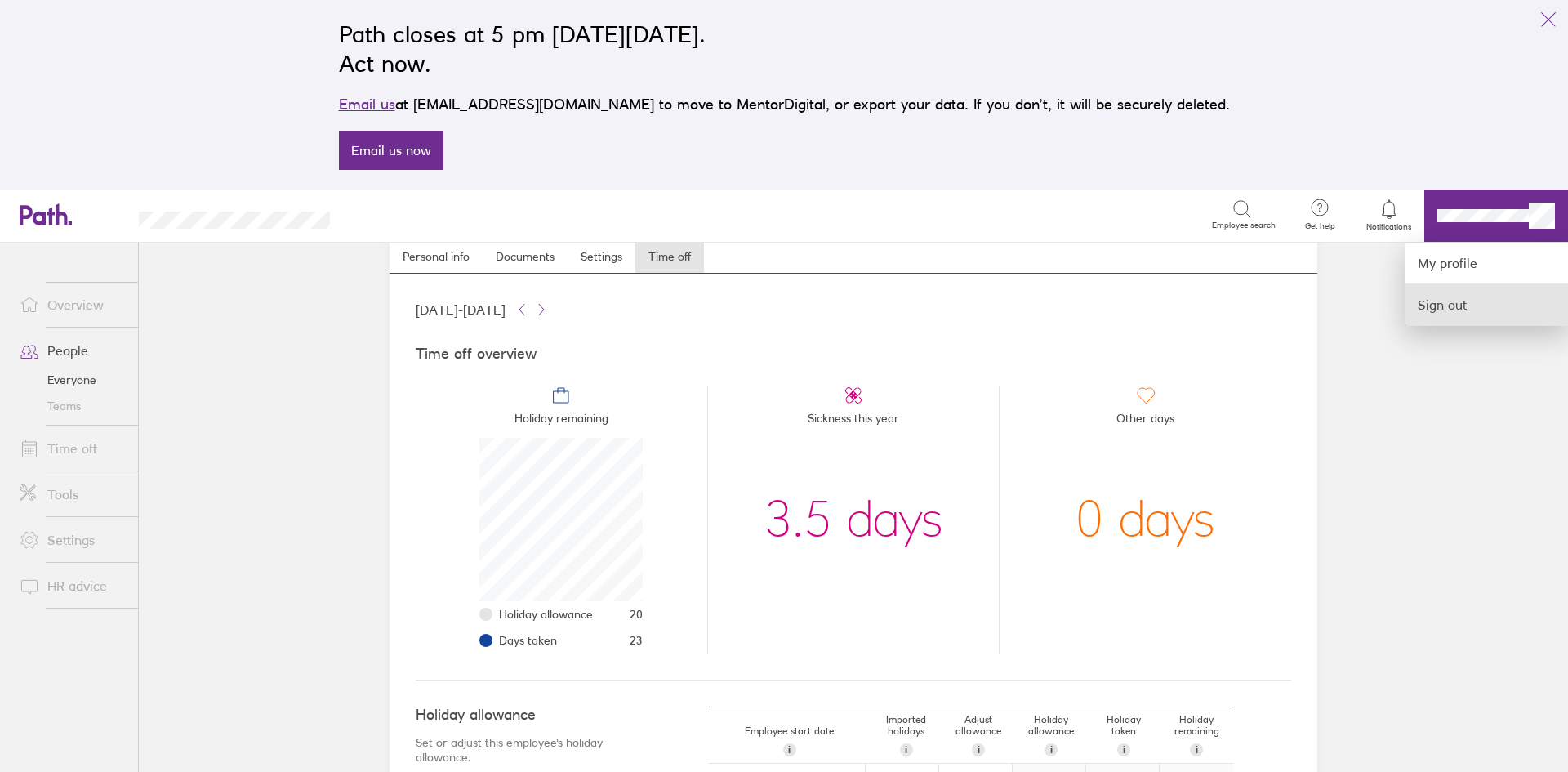
click at [1476, 303] on link "Sign out" at bounding box center [1486, 305] width 164 height 41
